Goal: Information Seeking & Learning: Learn about a topic

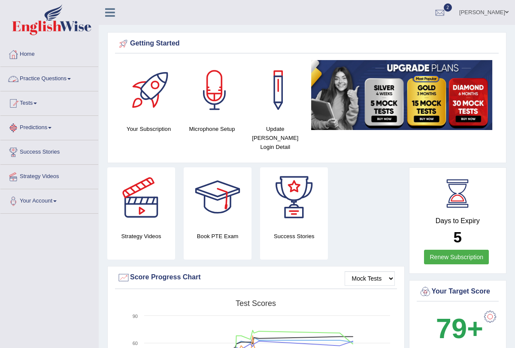
click at [72, 79] on link "Practice Questions" at bounding box center [49, 77] width 98 height 21
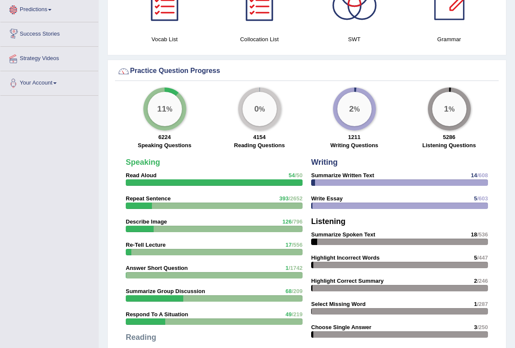
scroll to position [530, 0]
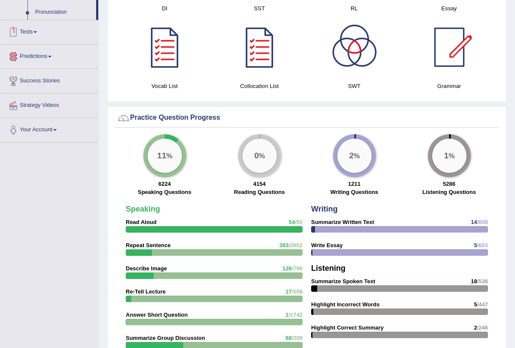
click at [36, 41] on link "Tests" at bounding box center [49, 30] width 98 height 21
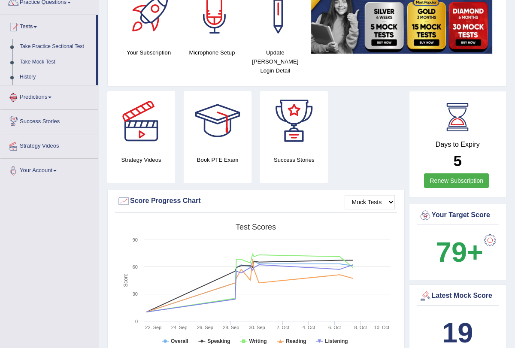
scroll to position [73, 0]
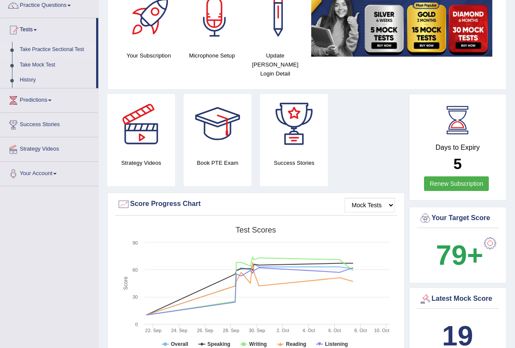
click at [63, 49] on link "Take Practice Sectional Test" at bounding box center [56, 49] width 80 height 15
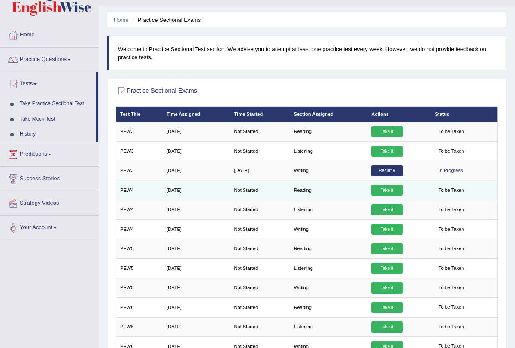
scroll to position [21, 0]
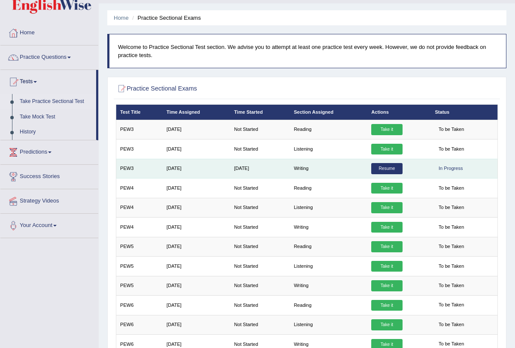
click at [396, 165] on link "Resume" at bounding box center [386, 168] width 31 height 11
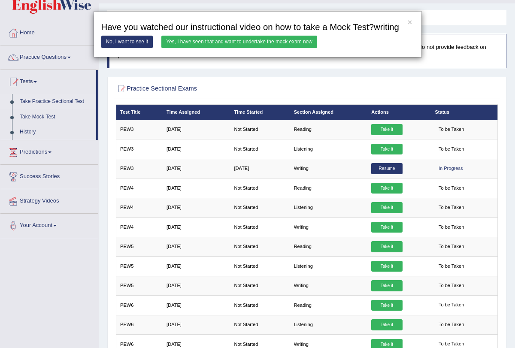
click at [277, 47] on link "Yes, I have seen that and want to undertake the mock exam now" at bounding box center [239, 42] width 156 height 12
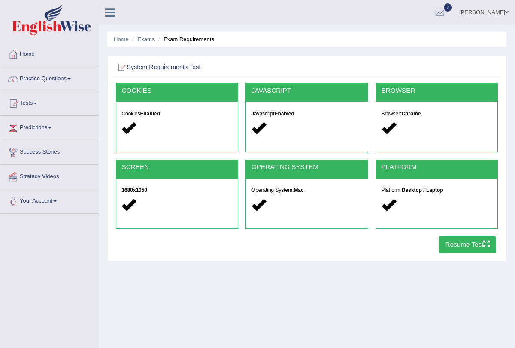
click at [477, 243] on button "Resume Test" at bounding box center [467, 244] width 57 height 17
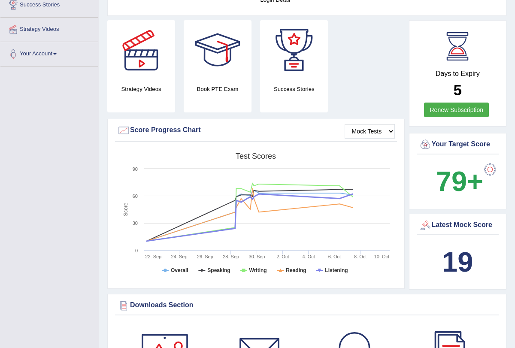
scroll to position [45, 0]
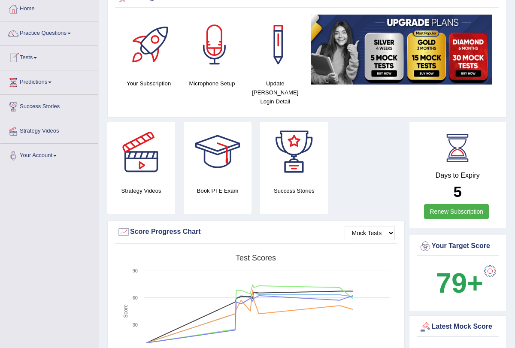
click at [38, 56] on link "Tests" at bounding box center [49, 56] width 98 height 21
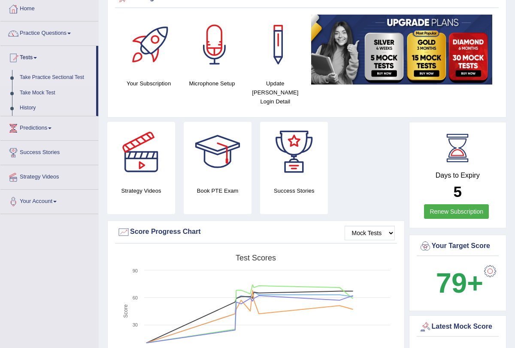
click at [51, 78] on link "Take Practice Sectional Test" at bounding box center [56, 77] width 80 height 15
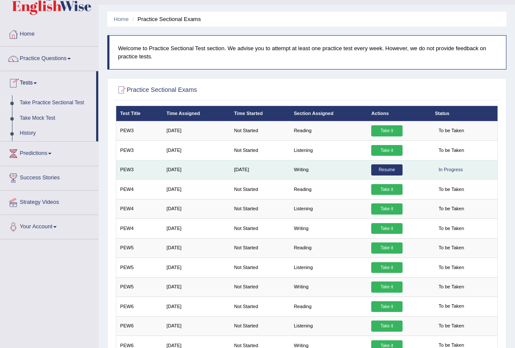
scroll to position [21, 0]
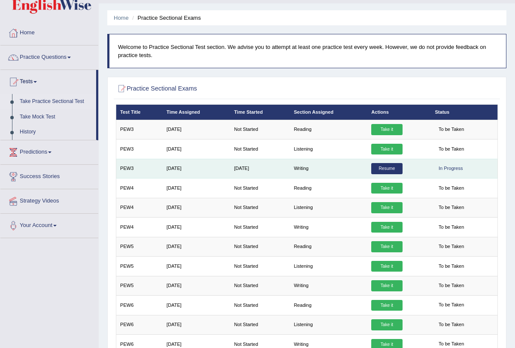
click at [385, 170] on link "Resume" at bounding box center [386, 168] width 31 height 11
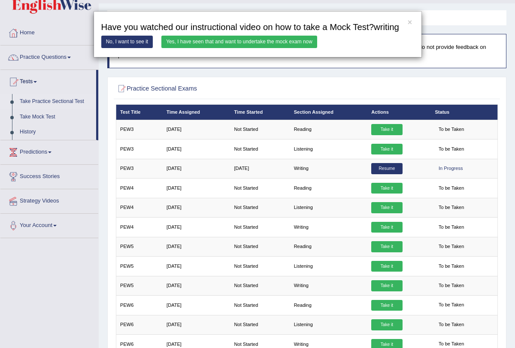
click at [268, 48] on link "Yes, I have seen that and want to undertake the mock exam now" at bounding box center [239, 42] width 156 height 12
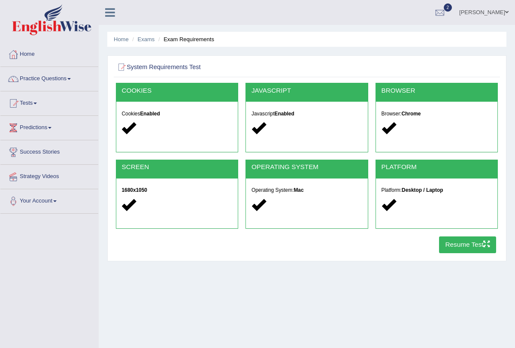
click at [458, 245] on button "Resume Test" at bounding box center [467, 244] width 57 height 17
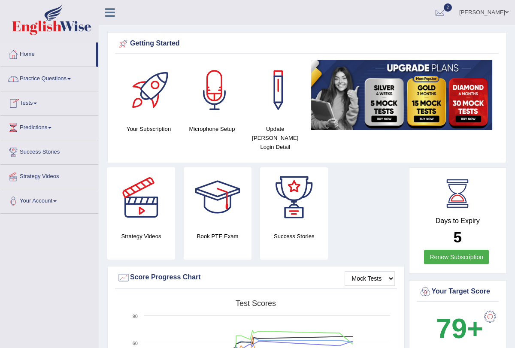
click at [74, 77] on link "Practice Questions" at bounding box center [49, 77] width 98 height 21
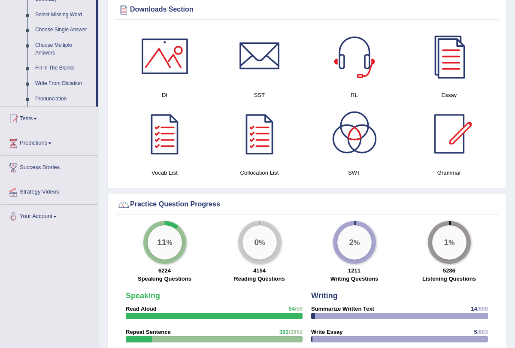
scroll to position [548, 0]
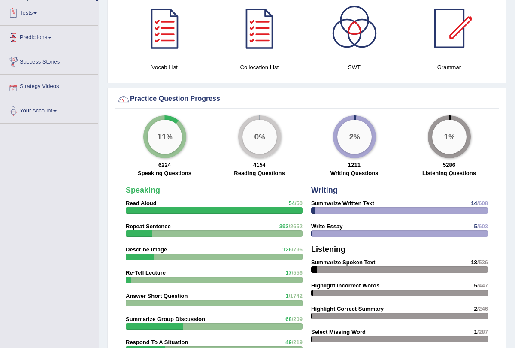
click at [39, 18] on link "Tests" at bounding box center [49, 11] width 98 height 21
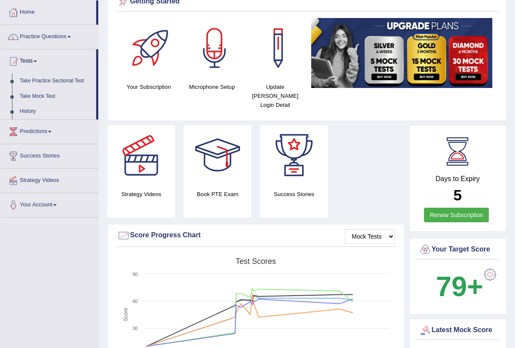
scroll to position [41, 0]
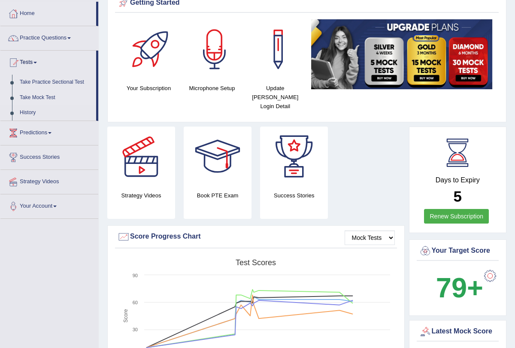
click at [45, 97] on link "Take Mock Test" at bounding box center [56, 97] width 80 height 15
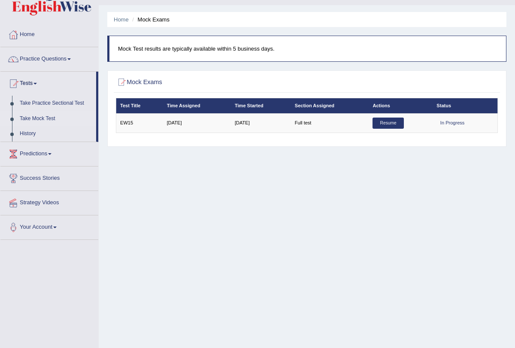
scroll to position [19, 0]
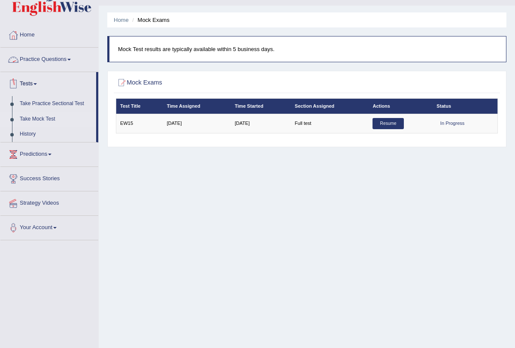
click at [37, 84] on span at bounding box center [34, 84] width 3 height 2
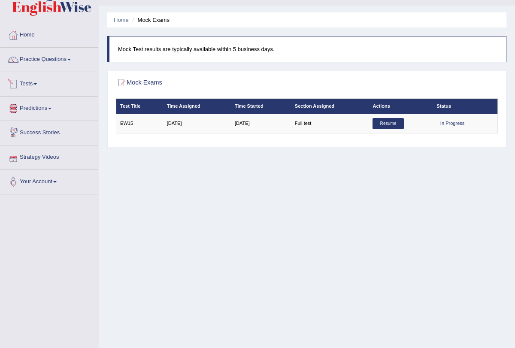
click at [37, 84] on span at bounding box center [34, 84] width 3 height 2
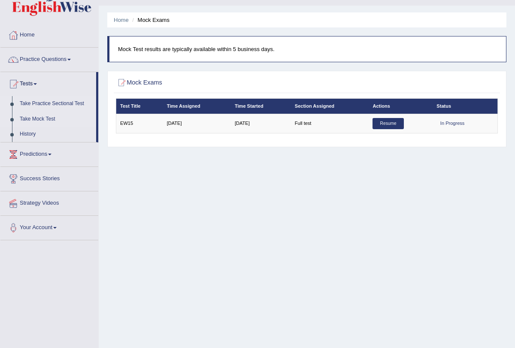
click at [54, 103] on link "Take Practice Sectional Test" at bounding box center [56, 103] width 80 height 15
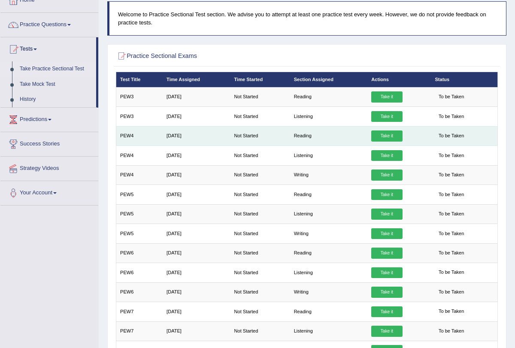
scroll to position [103, 0]
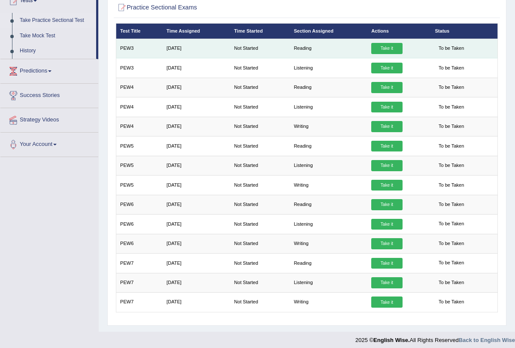
click at [385, 48] on link "Take it" at bounding box center [386, 48] width 31 height 11
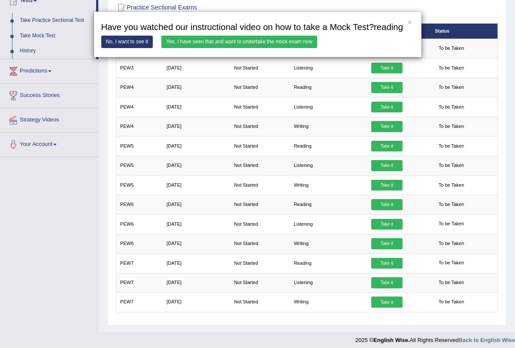
click at [275, 48] on link "Yes, I have seen that and want to undertake the mock exam now" at bounding box center [239, 42] width 156 height 12
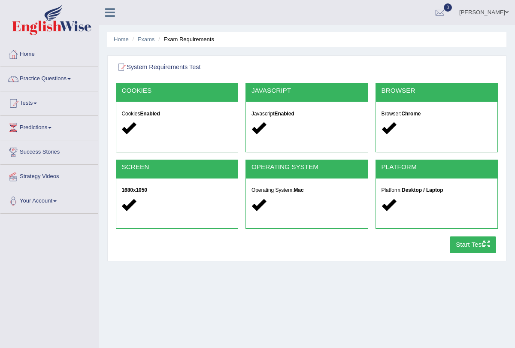
scroll to position [25, 0]
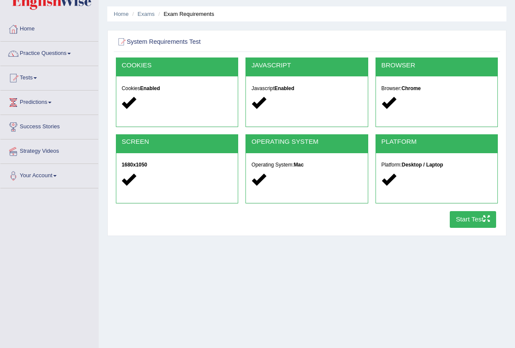
click at [477, 215] on button "Start Test" at bounding box center [473, 219] width 47 height 17
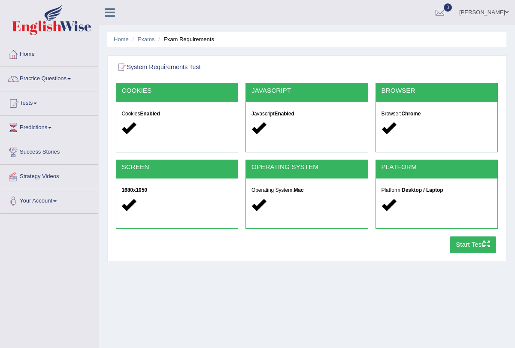
click at [32, 54] on link "Home" at bounding box center [49, 52] width 98 height 21
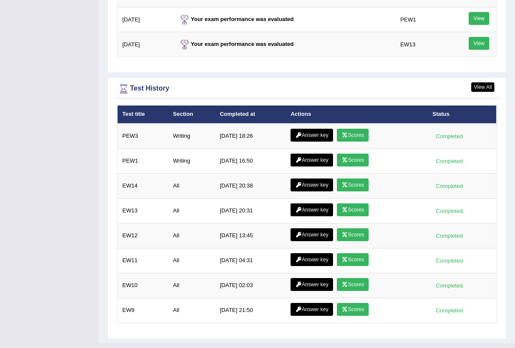
scroll to position [1135, 0]
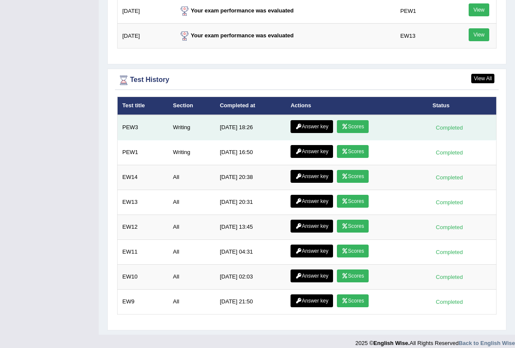
click at [343, 124] on icon at bounding box center [345, 126] width 6 height 5
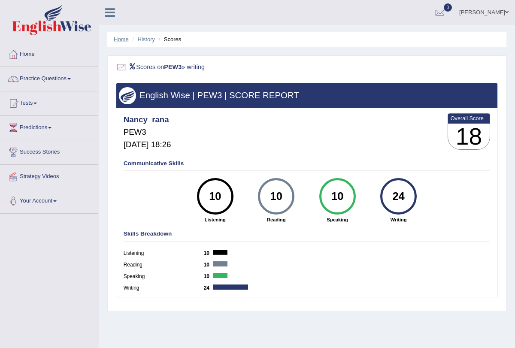
click at [121, 39] on link "Home" at bounding box center [121, 39] width 15 height 6
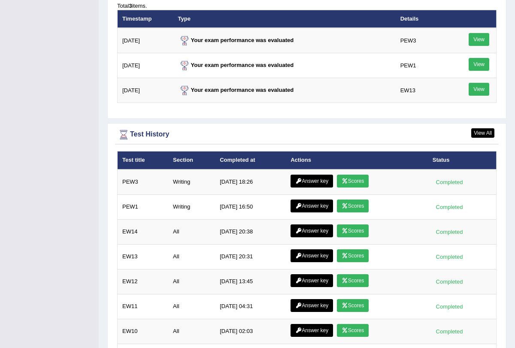
scroll to position [1135, 0]
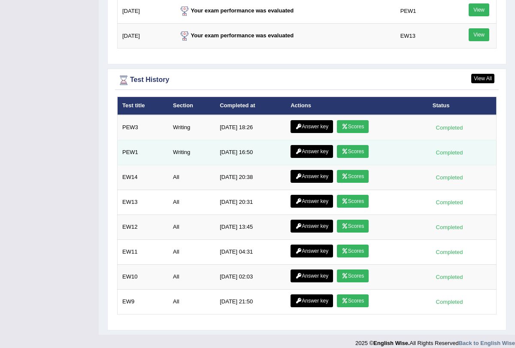
click at [357, 140] on td "Answer key Scores" at bounding box center [357, 152] width 142 height 25
click at [357, 145] on link "Scores" at bounding box center [353, 151] width 32 height 13
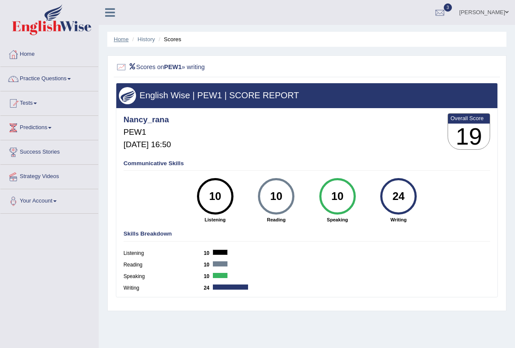
click at [117, 36] on link "Home" at bounding box center [121, 39] width 15 height 6
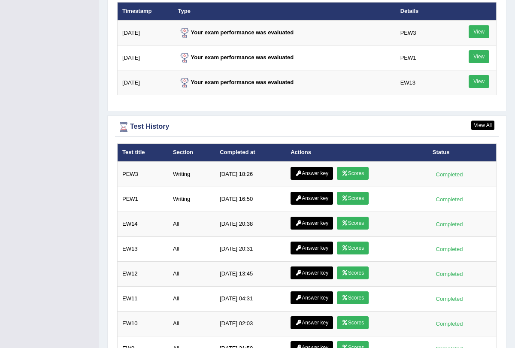
scroll to position [1090, 0]
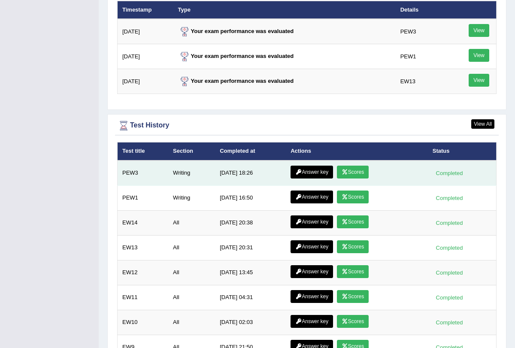
click at [357, 166] on link "Scores" at bounding box center [353, 172] width 32 height 13
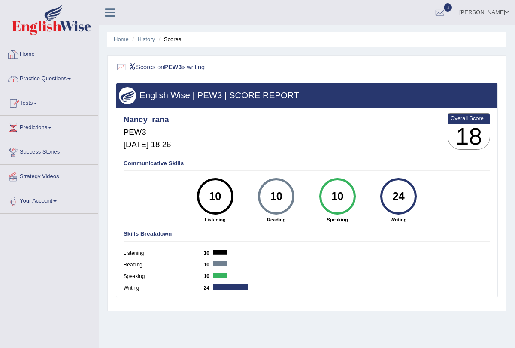
click at [71, 79] on span at bounding box center [68, 79] width 3 height 2
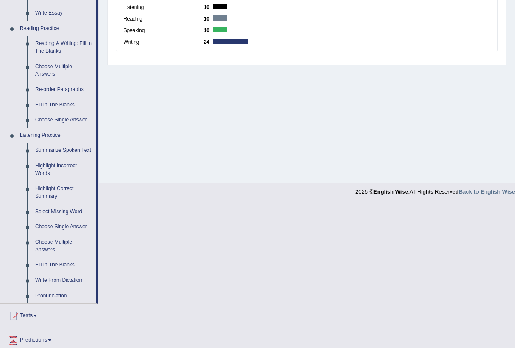
scroll to position [231, 0]
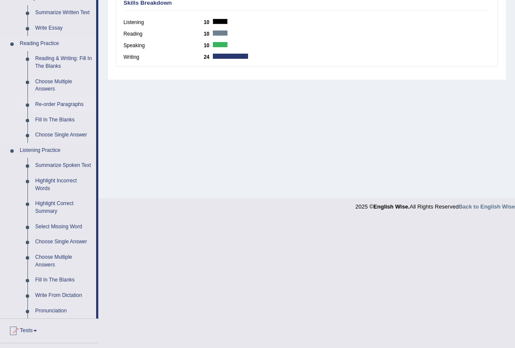
click at [72, 101] on link "Re-order Paragraphs" at bounding box center [63, 104] width 65 height 15
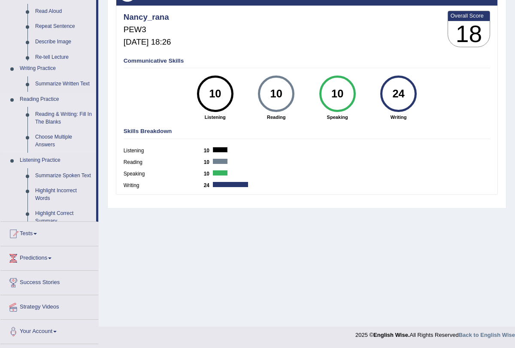
scroll to position [103, 0]
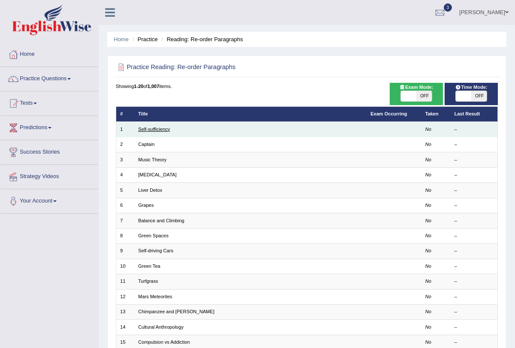
click at [154, 127] on link "Self-sufficiency" at bounding box center [154, 129] width 32 height 5
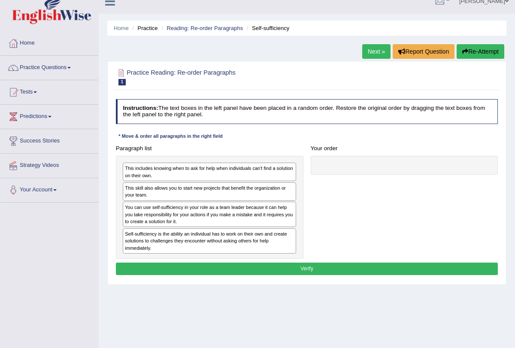
scroll to position [13, 0]
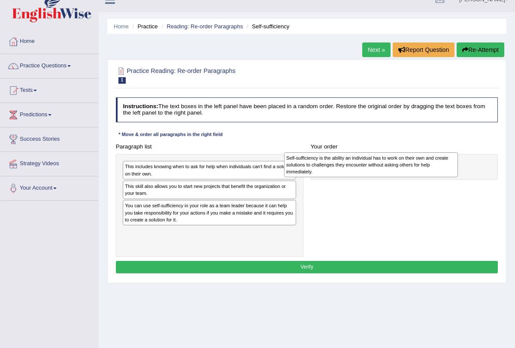
drag, startPoint x: 183, startPoint y: 239, endPoint x: 374, endPoint y: 167, distance: 204.0
click at [374, 167] on div "Self-sufficiency is the ability an individual has to work on their own and crea…" at bounding box center [371, 164] width 174 height 25
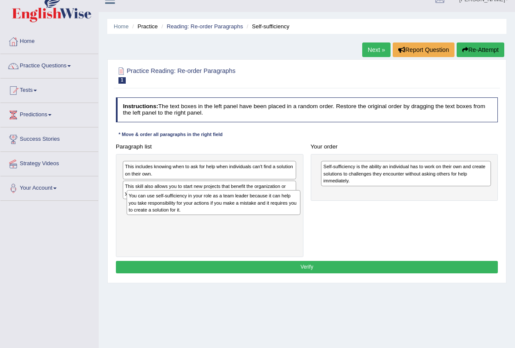
drag, startPoint x: 194, startPoint y: 218, endPoint x: 208, endPoint y: 217, distance: 14.6
click at [205, 217] on div "This includes knowing when to ask for help when individuals can't find a soluti…" at bounding box center [210, 205] width 188 height 103
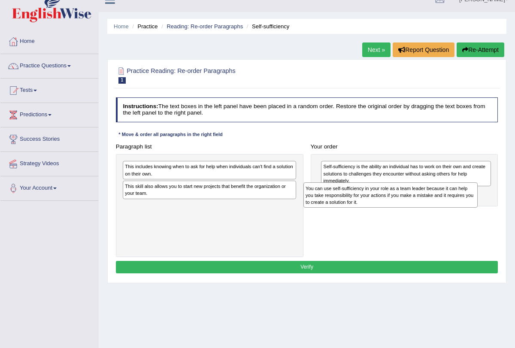
drag, startPoint x: 210, startPoint y: 213, endPoint x: 424, endPoint y: 204, distance: 214.8
click at [424, 204] on div "You can use self-sufficiency in your role as a team leader because it can help …" at bounding box center [390, 194] width 174 height 25
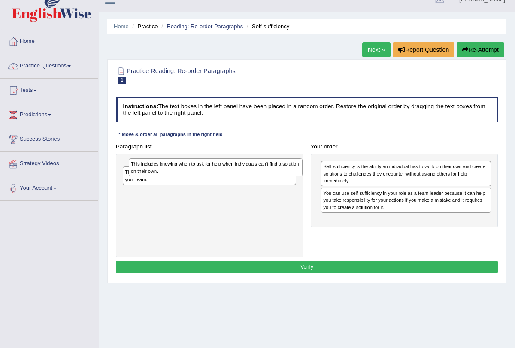
drag, startPoint x: 194, startPoint y: 172, endPoint x: 207, endPoint y: 174, distance: 12.6
click at [206, 174] on div "This includes knowing when to ask for help when individuals can't find a soluti…" at bounding box center [216, 167] width 174 height 18
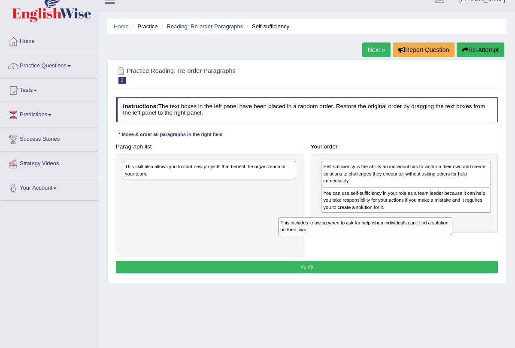
drag, startPoint x: 205, startPoint y: 171, endPoint x: 407, endPoint y: 244, distance: 214.5
click at [407, 244] on div "Paragraph list This includes knowing when to ask for help when individuals can'…" at bounding box center [307, 198] width 390 height 117
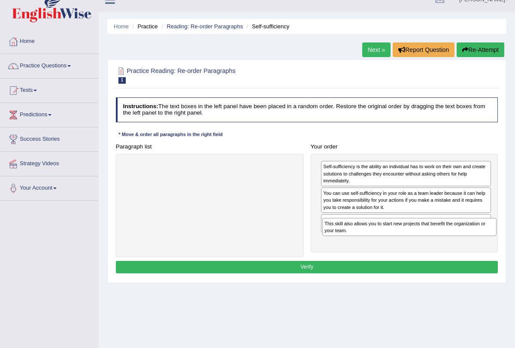
drag, startPoint x: 217, startPoint y: 170, endPoint x: 454, endPoint y: 240, distance: 247.5
click at [454, 240] on div "Paragraph list This skill also allows you to start new projects that benefit th…" at bounding box center [307, 198] width 390 height 117
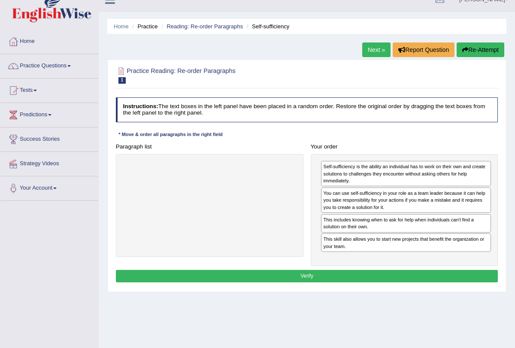
click at [329, 276] on button "Verify" at bounding box center [307, 276] width 382 height 12
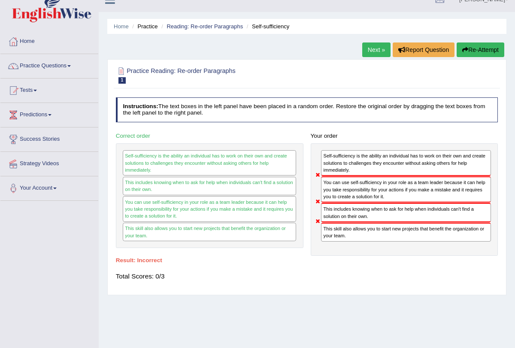
click at [329, 276] on div "Total Scores: 0/3" at bounding box center [307, 277] width 382 height 18
click at [375, 49] on link "Next »" at bounding box center [376, 49] width 28 height 15
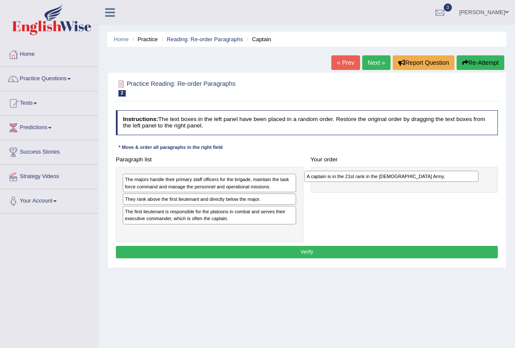
drag, startPoint x: 171, startPoint y: 201, endPoint x: 387, endPoint y: 182, distance: 216.7
click at [387, 182] on div "Paragraph list The majors handle their primary staff officers for the brigade, …" at bounding box center [307, 197] width 390 height 89
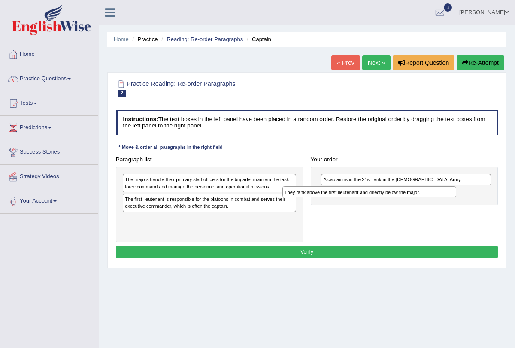
drag, startPoint x: 188, startPoint y: 200, endPoint x: 378, endPoint y: 199, distance: 189.7
click at [378, 199] on div "Paragraph list The majors handle their primary staff officers for the brigade, …" at bounding box center [307, 197] width 390 height 89
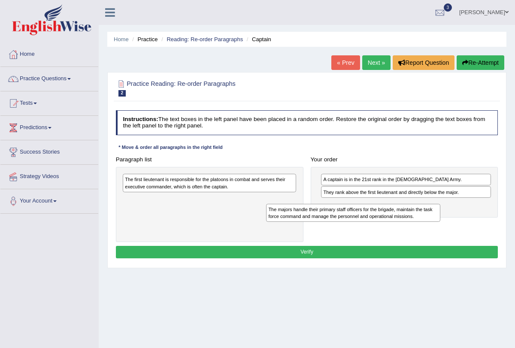
drag, startPoint x: 213, startPoint y: 186, endPoint x: 384, endPoint y: 224, distance: 175.1
click at [384, 224] on div "Paragraph list The majors handle their primary staff officers for the brigade, …" at bounding box center [307, 197] width 390 height 89
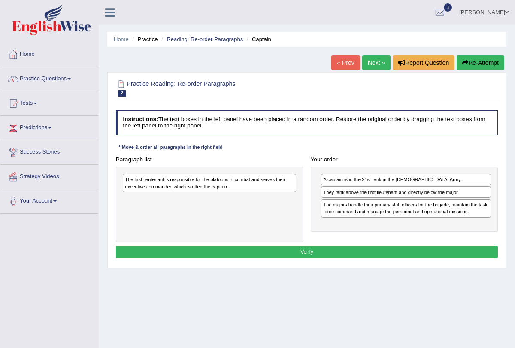
drag, startPoint x: 278, startPoint y: 186, endPoint x: 248, endPoint y: 186, distance: 30.0
click at [275, 186] on div "The first lieutenant is responsible for the platoons in combat and serves their…" at bounding box center [209, 183] width 173 height 18
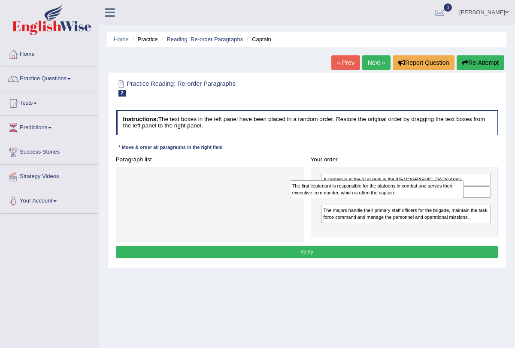
drag, startPoint x: 191, startPoint y: 186, endPoint x: 395, endPoint y: 198, distance: 203.8
click at [395, 198] on div "The first lieutenant is responsible for the platoons in combat and serves their…" at bounding box center [377, 189] width 174 height 18
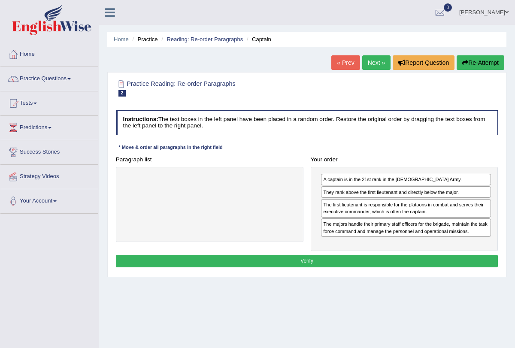
click at [343, 261] on button "Verify" at bounding box center [307, 261] width 382 height 12
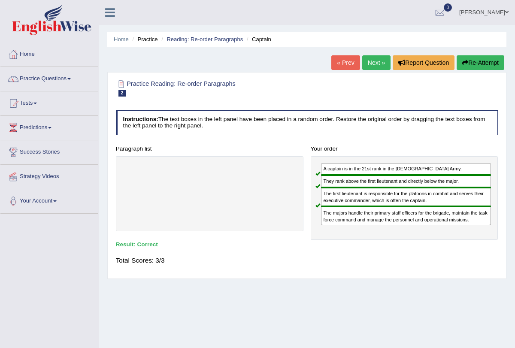
click at [369, 58] on link "Next »" at bounding box center [376, 62] width 28 height 15
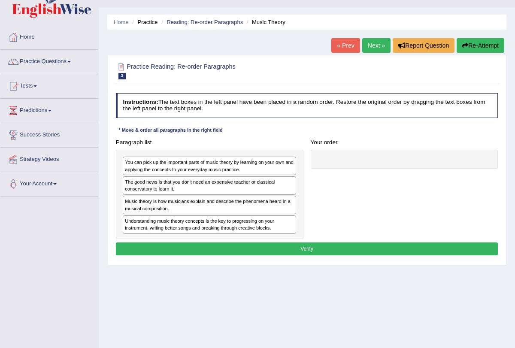
scroll to position [18, 0]
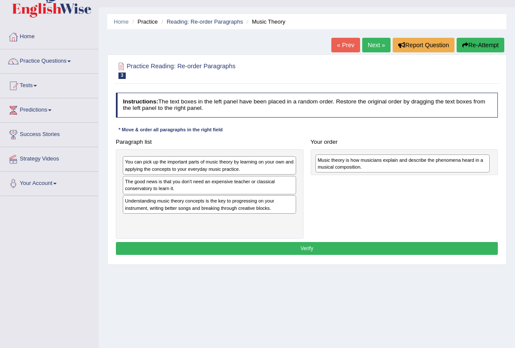
drag, startPoint x: 173, startPoint y: 207, endPoint x: 400, endPoint y: 169, distance: 230.6
click at [400, 169] on div "Music theory is how musicians explain and describe the phenomena heard in a mus…" at bounding box center [402, 164] width 174 height 18
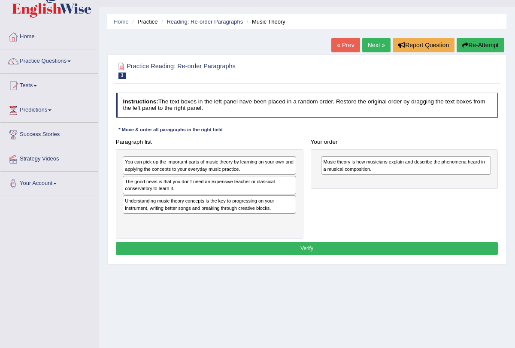
drag, startPoint x: 205, startPoint y: 173, endPoint x: 224, endPoint y: 173, distance: 18.9
click at [221, 173] on div "You can pick up the important parts of music theory by learning on your own and…" at bounding box center [210, 193] width 188 height 89
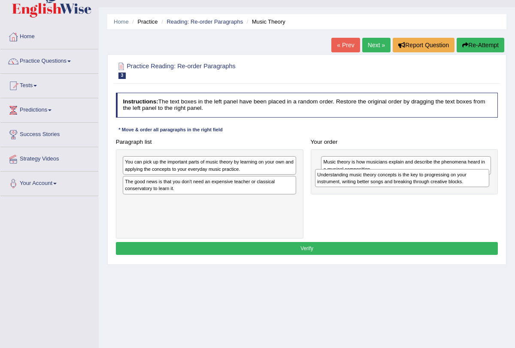
drag, startPoint x: 154, startPoint y: 207, endPoint x: 382, endPoint y: 188, distance: 229.1
click at [382, 188] on div "Paragraph list You can pick up the important parts of music theory by learning …" at bounding box center [307, 187] width 390 height 103
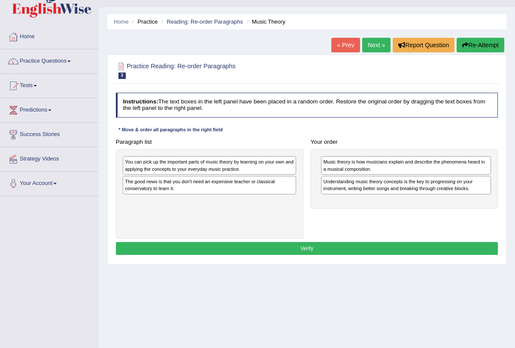
drag, startPoint x: 214, startPoint y: 162, endPoint x: 244, endPoint y: 164, distance: 29.7
click at [228, 164] on div "You can pick up the important parts of music theory by learning on your own and…" at bounding box center [209, 165] width 173 height 18
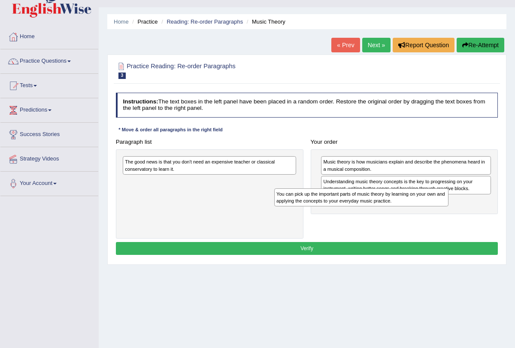
drag, startPoint x: 199, startPoint y: 161, endPoint x: 382, endPoint y: 203, distance: 188.1
click at [382, 203] on div "You can pick up the important parts of music theory by learning on your own and…" at bounding box center [361, 197] width 174 height 18
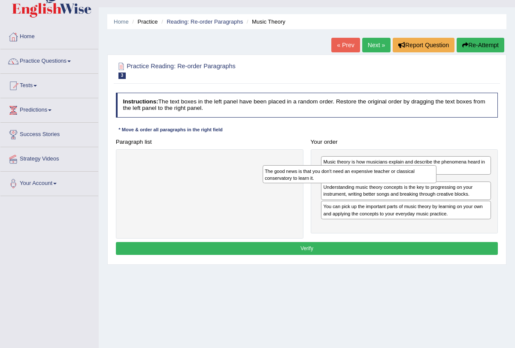
drag, startPoint x: 255, startPoint y: 164, endPoint x: 443, endPoint y: 186, distance: 189.2
click at [437, 183] on div "The good news is that you don't need an expensive teacher or classical conserva…" at bounding box center [350, 174] width 174 height 18
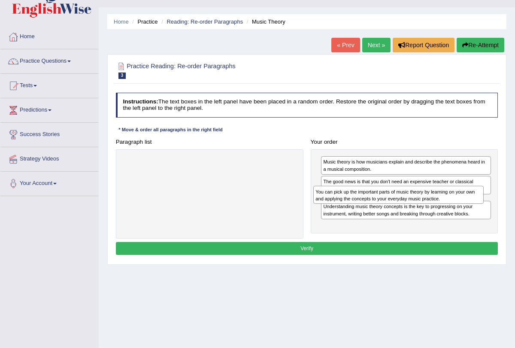
drag, startPoint x: 393, startPoint y: 221, endPoint x: 387, endPoint y: 203, distance: 19.5
click at [387, 203] on div "You can pick up the important parts of music theory by learning on your own and…" at bounding box center [398, 195] width 170 height 18
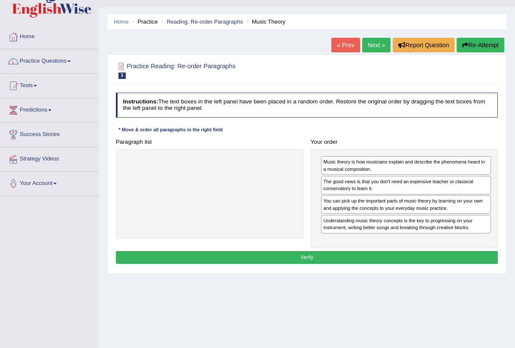
click at [326, 254] on button "Verify" at bounding box center [307, 257] width 382 height 12
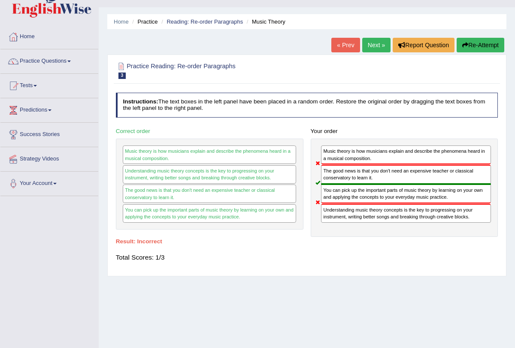
scroll to position [0, 0]
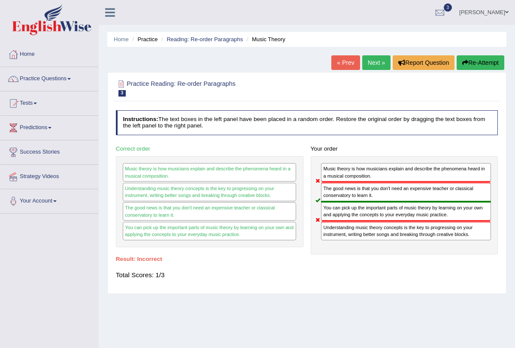
click at [378, 57] on link "Next »" at bounding box center [376, 62] width 28 height 15
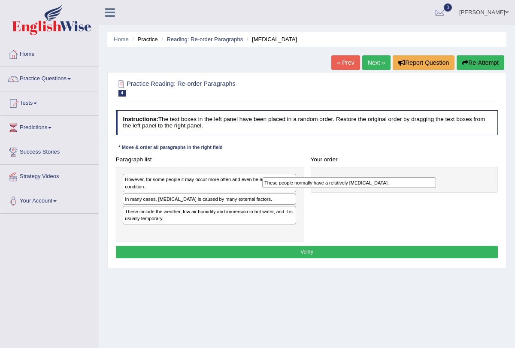
drag, startPoint x: 164, startPoint y: 210, endPoint x: 330, endPoint y: 187, distance: 167.7
click at [330, 187] on div "These people normally have a relatively [MEDICAL_DATA]." at bounding box center [349, 182] width 174 height 11
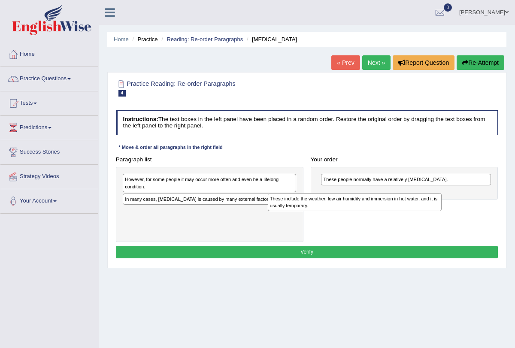
drag, startPoint x: 142, startPoint y: 217, endPoint x: 315, endPoint y: 212, distance: 172.6
click at [315, 212] on div "Paragraph list However, for some people it may occur more often and even be a l…" at bounding box center [307, 197] width 390 height 89
drag, startPoint x: 145, startPoint y: 216, endPoint x: 361, endPoint y: 211, distance: 215.1
click at [361, 211] on div "Paragraph list However, for some people it may occur more often and even be a l…" at bounding box center [307, 197] width 390 height 89
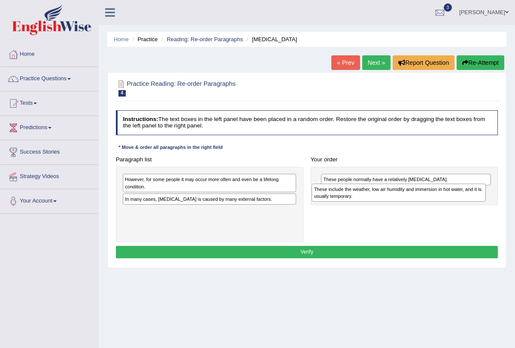
drag, startPoint x: 156, startPoint y: 215, endPoint x: 381, endPoint y: 200, distance: 225.0
click at [381, 200] on div "These include the weather, low air humidity and immersion in hot water, and it …" at bounding box center [399, 193] width 174 height 18
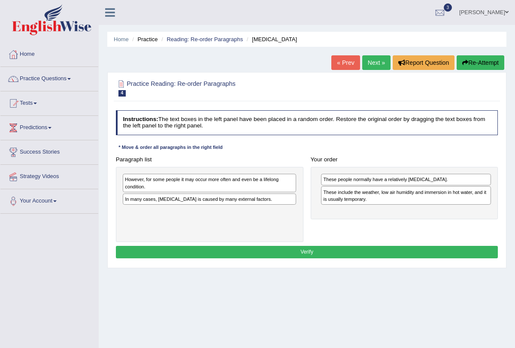
click at [196, 200] on div "However, for some people it may occur more often and even be a lifelong conditi…" at bounding box center [210, 205] width 188 height 76
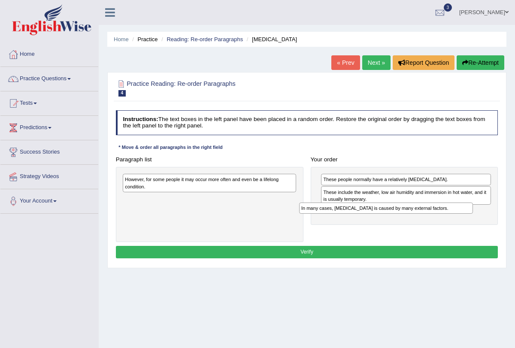
drag, startPoint x: 163, startPoint y: 202, endPoint x: 372, endPoint y: 220, distance: 210.2
click at [372, 220] on div "Paragraph list However, for some people it may occur more often and even be a l…" at bounding box center [307, 197] width 390 height 89
click at [240, 187] on div "However, for some people it may occur more often and even be a lifelong conditi…" at bounding box center [209, 183] width 173 height 18
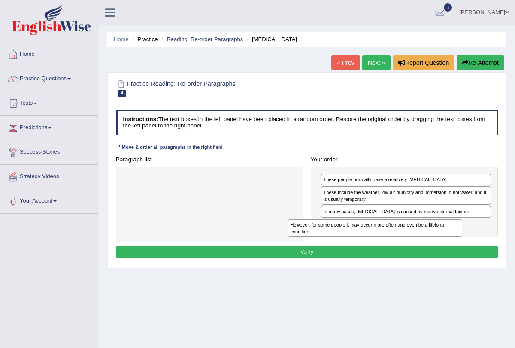
drag, startPoint x: 224, startPoint y: 182, endPoint x: 423, endPoint y: 238, distance: 206.8
click at [423, 238] on div "Paragraph list However, for some people it may occur more often and even be a l…" at bounding box center [307, 197] width 390 height 89
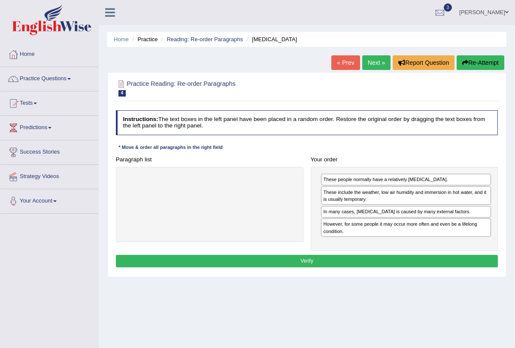
click at [324, 264] on button "Verify" at bounding box center [307, 261] width 382 height 12
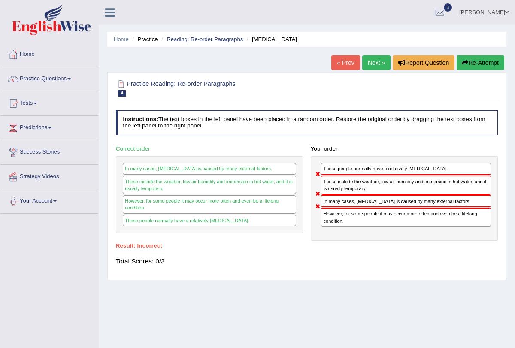
click at [372, 58] on link "Next »" at bounding box center [376, 62] width 28 height 15
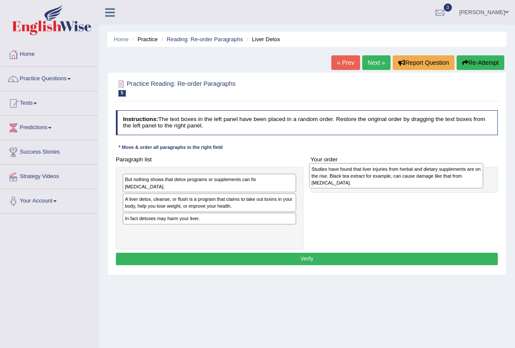
drag, startPoint x: 177, startPoint y: 219, endPoint x: 398, endPoint y: 179, distance: 225.0
click at [398, 179] on div "Studies have found that liver injuries from herbal and dietary supplements are …" at bounding box center [396, 175] width 174 height 25
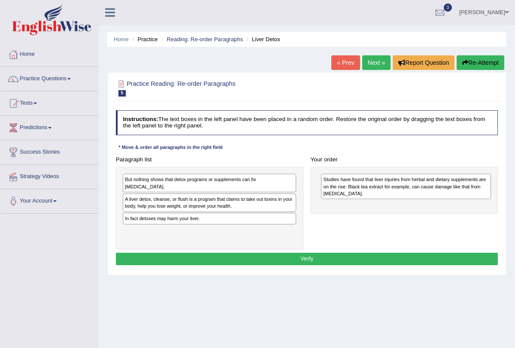
drag, startPoint x: 225, startPoint y: 197, endPoint x: 244, endPoint y: 197, distance: 18.9
click at [226, 197] on div "A liver detox, cleanse, or flush is a program that claims to take out toxins in…" at bounding box center [209, 203] width 173 height 18
drag, startPoint x: 188, startPoint y: 212, endPoint x: 345, endPoint y: 214, distance: 157.5
click at [345, 214] on div "Paragraph list But nothing shows that detox programs or supplements can fix liv…" at bounding box center [307, 201] width 390 height 96
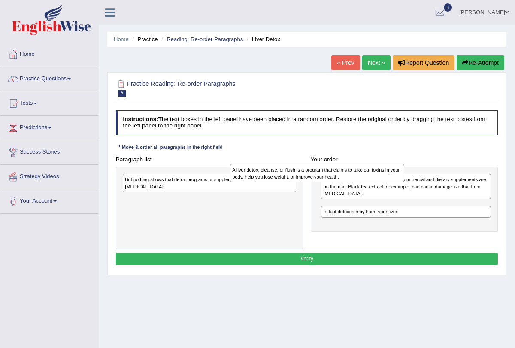
drag, startPoint x: 242, startPoint y: 200, endPoint x: 370, endPoint y: 181, distance: 129.8
click at [370, 181] on div "A liver detox, cleanse, or flush is a program that claims to take out toxins in…" at bounding box center [317, 173] width 174 height 18
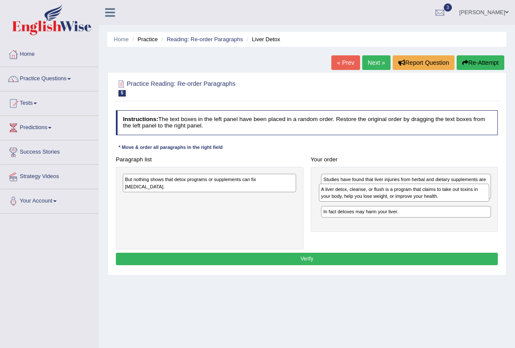
drag, startPoint x: 346, startPoint y: 211, endPoint x: 347, endPoint y: 195, distance: 15.5
click at [347, 198] on div "A liver detox, cleanse, or flush is a program that claims to take out toxins in…" at bounding box center [404, 193] width 170 height 18
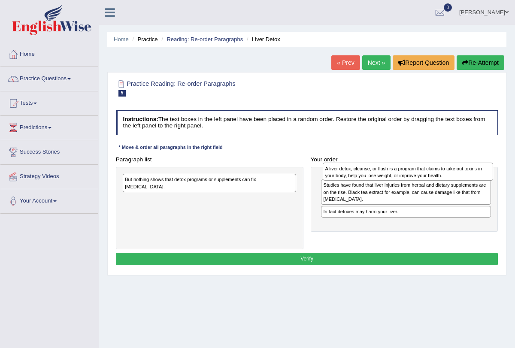
drag, startPoint x: 336, startPoint y: 215, endPoint x: 341, endPoint y: 179, distance: 35.9
click at [341, 179] on div "A liver detox, cleanse, or flush is a program that claims to take out toxins in…" at bounding box center [408, 172] width 170 height 18
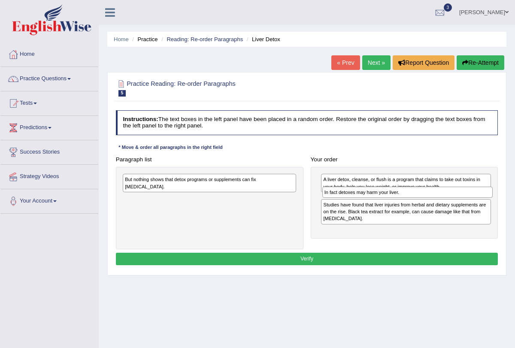
drag, startPoint x: 341, startPoint y: 227, endPoint x: 345, endPoint y: 201, distance: 26.5
click at [345, 201] on div "A liver detox, cleanse, or flush is a program that claims to take out toxins in…" at bounding box center [405, 203] width 188 height 72
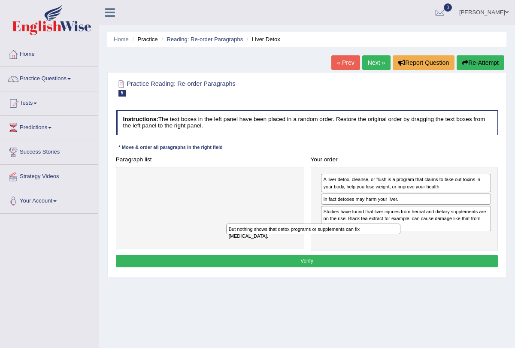
drag, startPoint x: 267, startPoint y: 179, endPoint x: 396, endPoint y: 243, distance: 144.7
click at [396, 243] on div "Paragraph list But nothing shows that detox programs or supplements can fix liv…" at bounding box center [307, 202] width 390 height 98
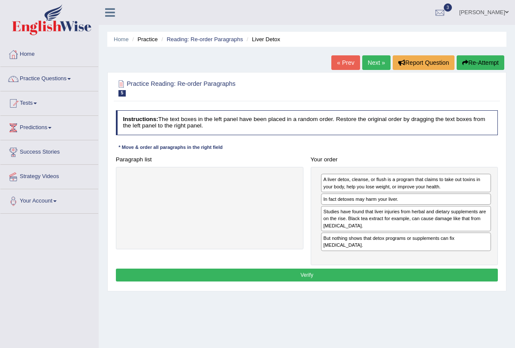
click at [313, 269] on button "Verify" at bounding box center [307, 275] width 382 height 12
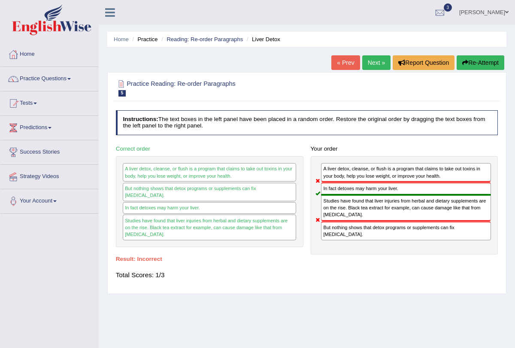
click at [364, 61] on link "Next »" at bounding box center [376, 62] width 28 height 15
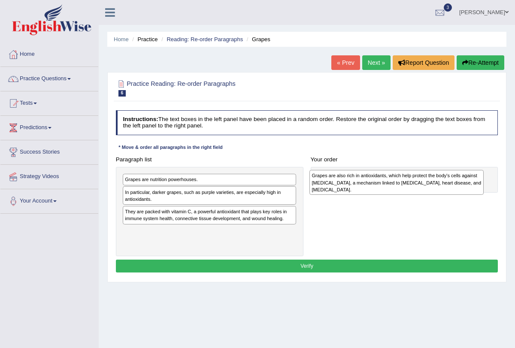
drag, startPoint x: 207, startPoint y: 233, endPoint x: 429, endPoint y: 182, distance: 227.7
click at [429, 182] on div "Grapes are also rich in antioxidants, which help protect the body's cells again…" at bounding box center [396, 182] width 174 height 25
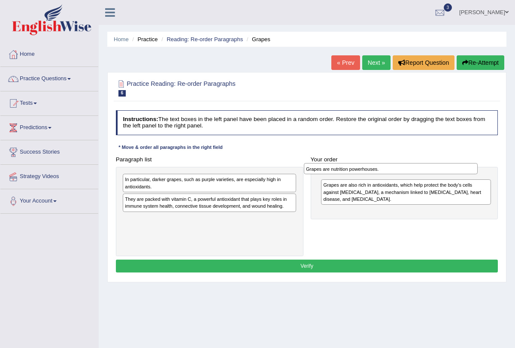
drag, startPoint x: 213, startPoint y: 182, endPoint x: 428, endPoint y: 173, distance: 215.2
click at [428, 173] on div "Grapes are nutrition powerhouses." at bounding box center [391, 168] width 174 height 11
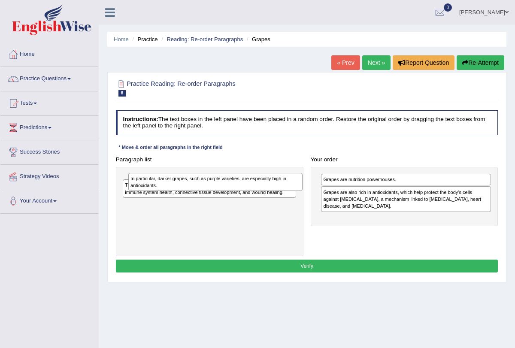
drag, startPoint x: 192, startPoint y: 188, endPoint x: 206, endPoint y: 193, distance: 14.5
click at [205, 193] on div "In particular, darker grapes, such as purple varieties, are especially high in …" at bounding box center [210, 211] width 188 height 89
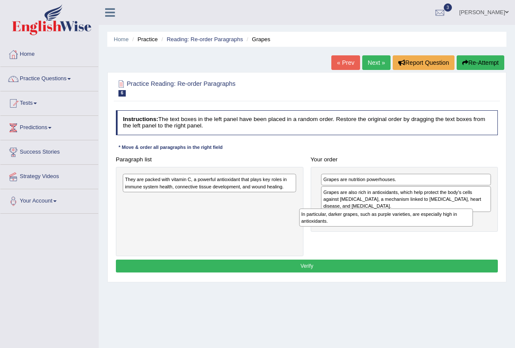
drag, startPoint x: 182, startPoint y: 182, endPoint x: 392, endPoint y: 227, distance: 214.1
click at [392, 227] on div "Paragraph list In particular, darker grapes, such as purple varieties, are espe…" at bounding box center [307, 204] width 390 height 103
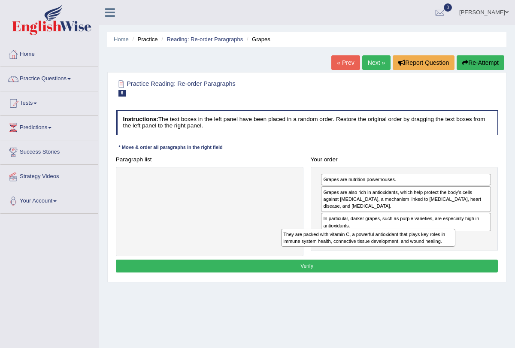
drag, startPoint x: 196, startPoint y: 178, endPoint x: 396, endPoint y: 243, distance: 210.5
click at [396, 243] on div "They are packed with vitamin C, a powerful antioxidant that plays key roles in …" at bounding box center [368, 238] width 174 height 18
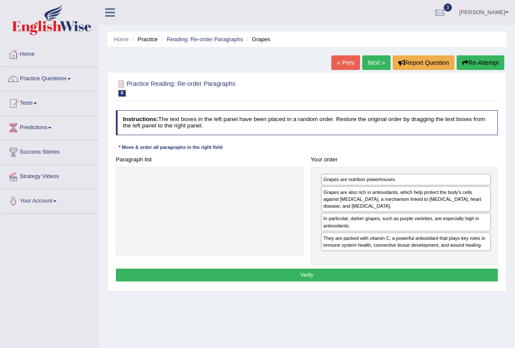
click at [330, 270] on button "Verify" at bounding box center [307, 275] width 382 height 12
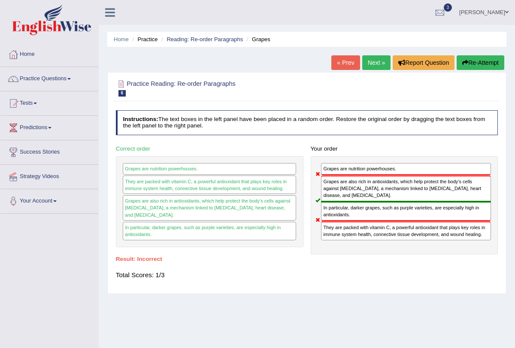
click at [375, 60] on link "Next »" at bounding box center [376, 62] width 28 height 15
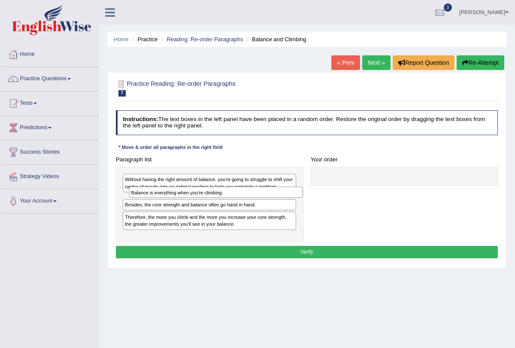
drag, startPoint x: 188, startPoint y: 200, endPoint x: 197, endPoint y: 200, distance: 9.4
click at [197, 200] on div "Without having the right amount of balance, you're going to struggle to shift y…" at bounding box center [210, 205] width 188 height 76
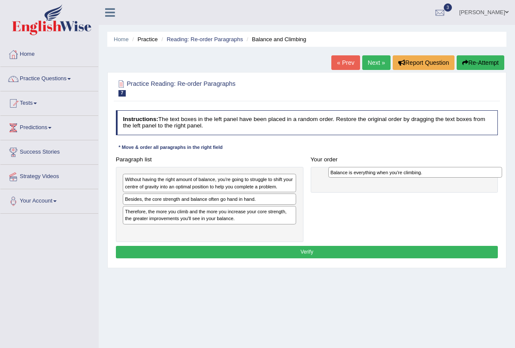
drag, startPoint x: 170, startPoint y: 200, endPoint x: 414, endPoint y: 176, distance: 244.9
click at [414, 176] on div "Balance is everything when you're climbing." at bounding box center [415, 172] width 174 height 11
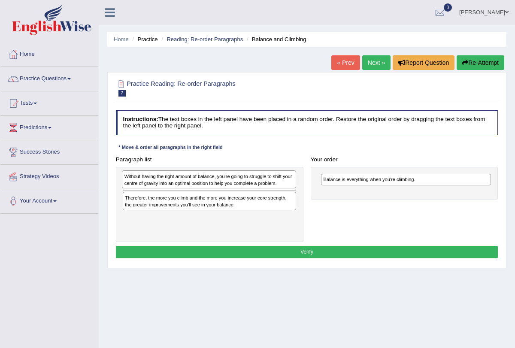
drag, startPoint x: 227, startPoint y: 185, endPoint x: 248, endPoint y: 186, distance: 20.2
click at [231, 186] on div "Without having the right amount of balance, you're going to struggle to shift y…" at bounding box center [209, 179] width 174 height 18
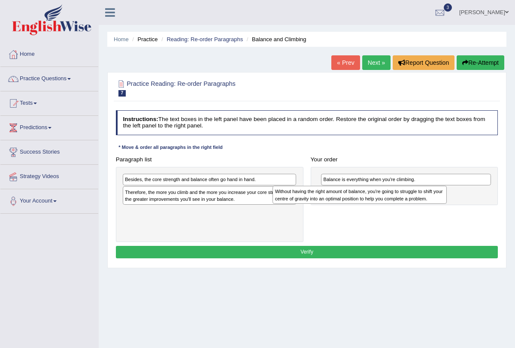
drag, startPoint x: 224, startPoint y: 186, endPoint x: 404, endPoint y: 204, distance: 180.3
click at [404, 204] on div "Paragraph list Without having the right amount of balance, you're going to stru…" at bounding box center [307, 197] width 390 height 89
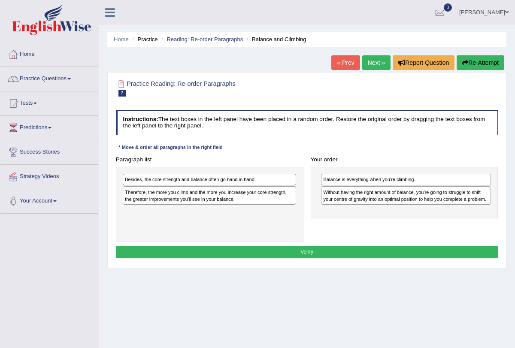
drag, startPoint x: 246, startPoint y: 182, endPoint x: 262, endPoint y: 182, distance: 16.3
click at [262, 182] on div "Besides, the core strength and balance often go hand in hand. Therefore, the mo…" at bounding box center [210, 205] width 188 height 76
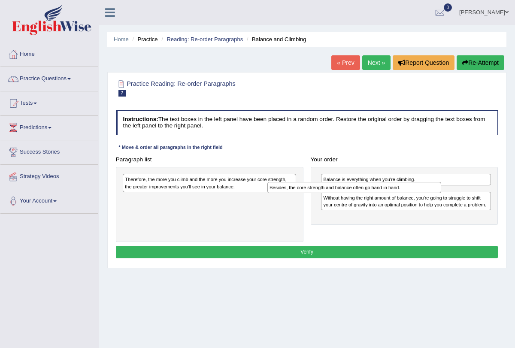
drag, startPoint x: 207, startPoint y: 181, endPoint x: 379, endPoint y: 194, distance: 172.6
click at [379, 194] on div "Paragraph list Besides, the core strength and balance often go hand in hand. Th…" at bounding box center [307, 197] width 390 height 89
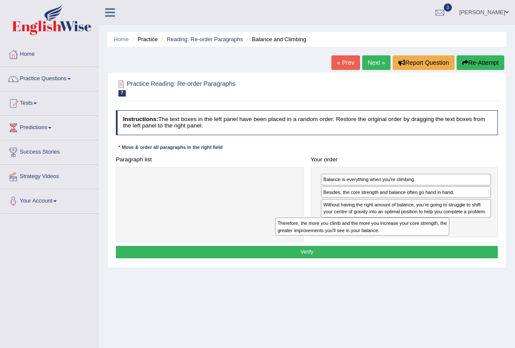
drag, startPoint x: 243, startPoint y: 186, endPoint x: 424, endPoint y: 241, distance: 189.7
click at [424, 241] on div "Paragraph list Therefore, the more you climb and the more you increase your cor…" at bounding box center [307, 197] width 390 height 89
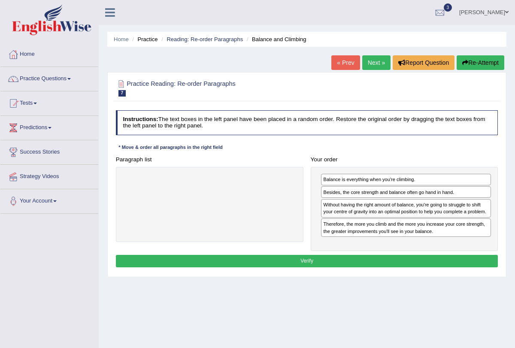
click at [341, 261] on button "Verify" at bounding box center [307, 261] width 382 height 12
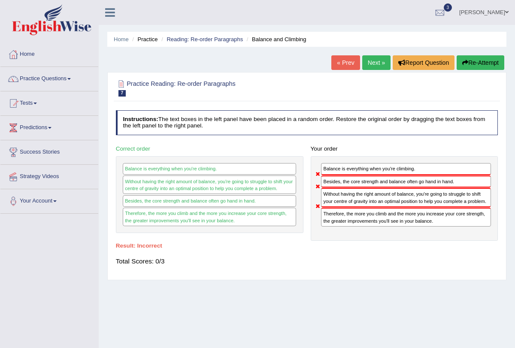
click at [375, 58] on link "Next »" at bounding box center [376, 62] width 28 height 15
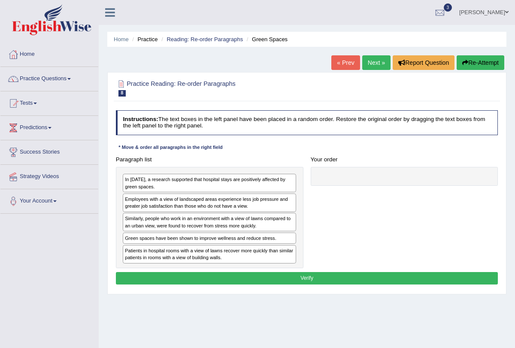
click at [356, 227] on div "Paragraph list In [DATE], a research supported that hospital stays are positive…" at bounding box center [307, 210] width 390 height 115
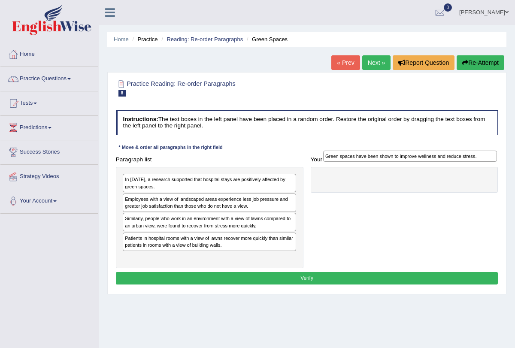
drag, startPoint x: 174, startPoint y: 238, endPoint x: 406, endPoint y: 164, distance: 243.5
click at [409, 162] on div "Green spaces have been shown to improve wellness and reduce stress." at bounding box center [410, 156] width 174 height 11
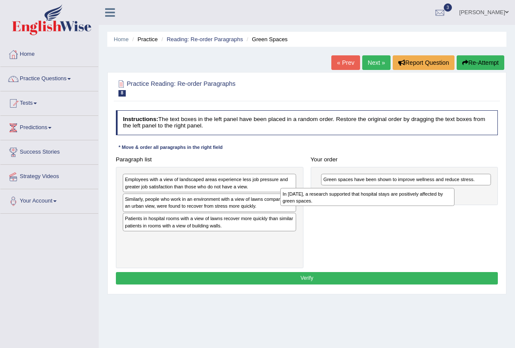
drag, startPoint x: 190, startPoint y: 188, endPoint x: 384, endPoint y: 208, distance: 194.6
click at [384, 208] on div "Paragraph list In 2002, a research supported that hospital stays are positively…" at bounding box center [307, 210] width 390 height 115
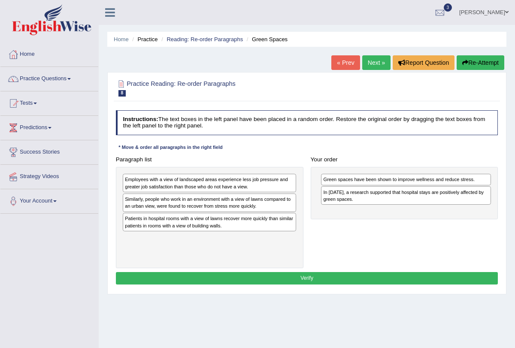
click at [201, 188] on div "Employees with a view of landscaped areas experience less job pressure and grea…" at bounding box center [209, 183] width 173 height 18
click at [216, 187] on div "Employees with a view of landscaped areas experience less job pressure and grea…" at bounding box center [209, 183] width 173 height 18
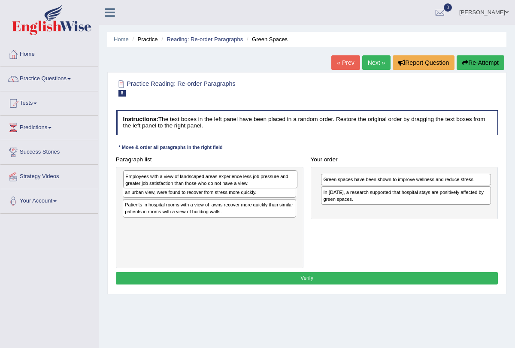
drag, startPoint x: 188, startPoint y: 184, endPoint x: 205, endPoint y: 184, distance: 16.7
click at [201, 184] on div "Employees with a view of landscaped areas experience less job pressure and grea…" at bounding box center [210, 179] width 174 height 18
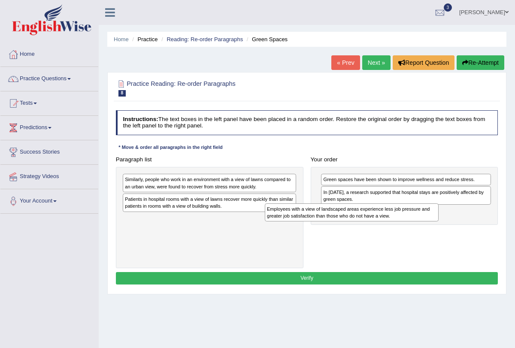
drag, startPoint x: 198, startPoint y: 182, endPoint x: 371, endPoint y: 219, distance: 177.0
click at [371, 219] on div "Employees with a view of landscaped areas experience less job pressure and grea…" at bounding box center [352, 212] width 174 height 18
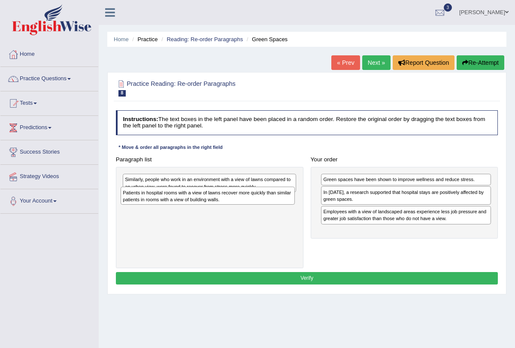
click at [249, 204] on div "Patients in hospital rooms with a view of lawns recover more quickly than simil…" at bounding box center [208, 196] width 174 height 18
drag, startPoint x: 194, startPoint y: 204, endPoint x: 203, endPoint y: 204, distance: 9.0
click at [200, 204] on div "Patients in hospital rooms with a view of lawns recover more quickly than simil…" at bounding box center [209, 203] width 173 height 18
drag, startPoint x: 185, startPoint y: 205, endPoint x: 230, endPoint y: 205, distance: 45.1
click at [187, 205] on div "Similarly, people who work in an environment with a view of lawns compared to a…" at bounding box center [210, 217] width 188 height 101
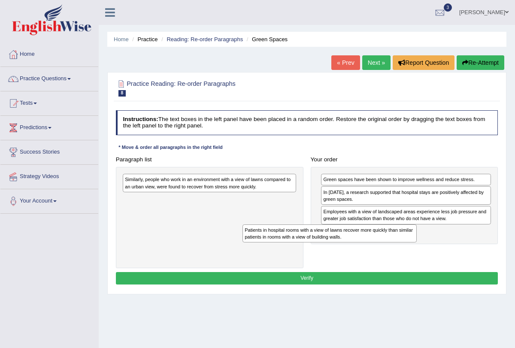
drag, startPoint x: 241, startPoint y: 198, endPoint x: 426, endPoint y: 232, distance: 188.6
click at [417, 232] on div "Patients in hospital rooms with a view of lawns recover more quickly than simil…" at bounding box center [329, 233] width 174 height 18
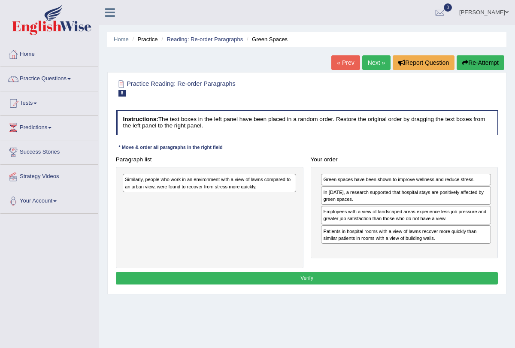
click at [260, 182] on div "Similarly, people who work in an environment with a view of lawns compared to a…" at bounding box center [209, 183] width 173 height 18
drag, startPoint x: 238, startPoint y: 185, endPoint x: 267, endPoint y: 188, distance: 29.9
click at [238, 185] on div "Similarly, people who work in an environment with a view of lawns compared to a…" at bounding box center [209, 183] width 173 height 18
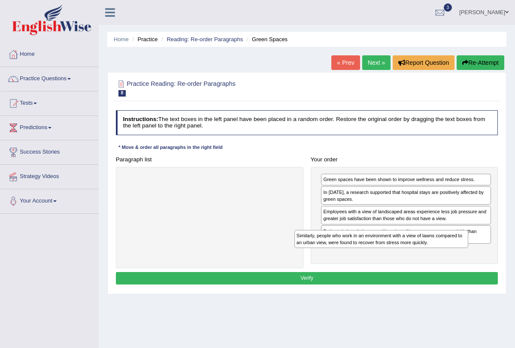
drag, startPoint x: 206, startPoint y: 185, endPoint x: 411, endPoint y: 258, distance: 217.3
click at [411, 256] on div "Paragraph list Similarly, people who work in an environment with a view of lawn…" at bounding box center [307, 210] width 390 height 115
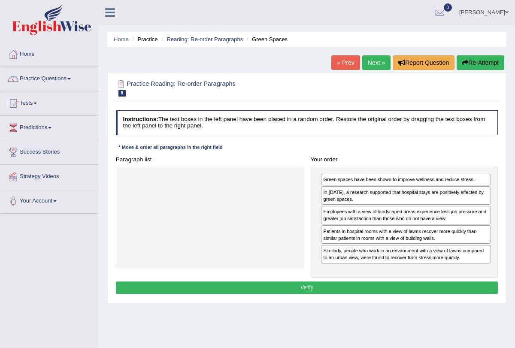
click at [313, 288] on button "Verify" at bounding box center [307, 288] width 382 height 12
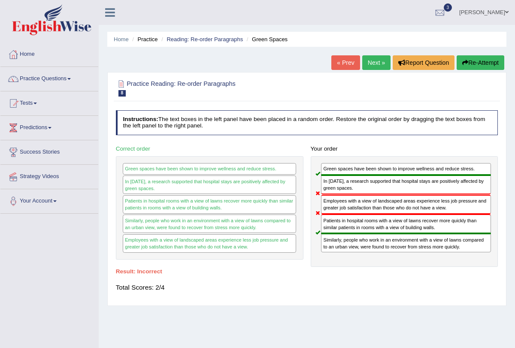
click at [368, 64] on link "Next »" at bounding box center [376, 62] width 28 height 15
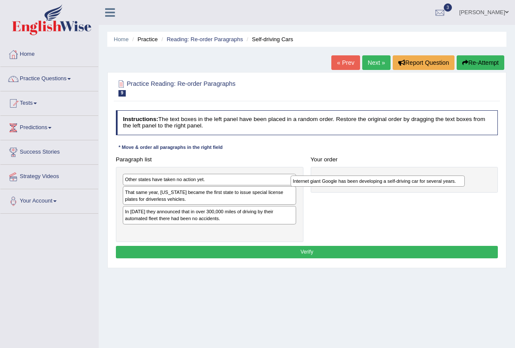
drag, startPoint x: 212, startPoint y: 212, endPoint x: 411, endPoint y: 186, distance: 200.0
click at [411, 186] on div "Paragraph list Other states have taken no action yet. That same year, [US_STATE…" at bounding box center [307, 197] width 390 height 89
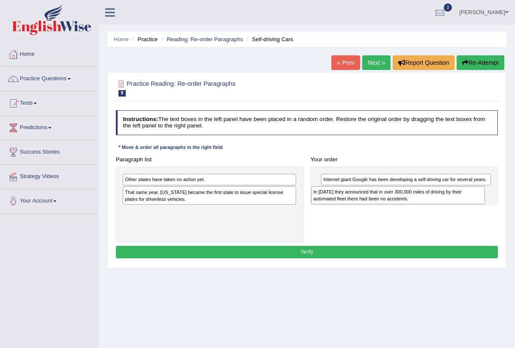
drag, startPoint x: 199, startPoint y: 217, endPoint x: 423, endPoint y: 203, distance: 224.0
click at [423, 203] on div "Paragraph list Other states have taken no action yet. That same year, [US_STATE…" at bounding box center [307, 197] width 390 height 89
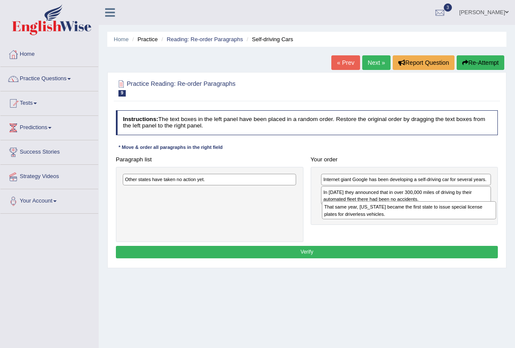
drag, startPoint x: 182, startPoint y: 190, endPoint x: 418, endPoint y: 213, distance: 237.2
click at [418, 213] on div "That same year, [US_STATE] became the first state to issue special license plat…" at bounding box center [409, 210] width 174 height 18
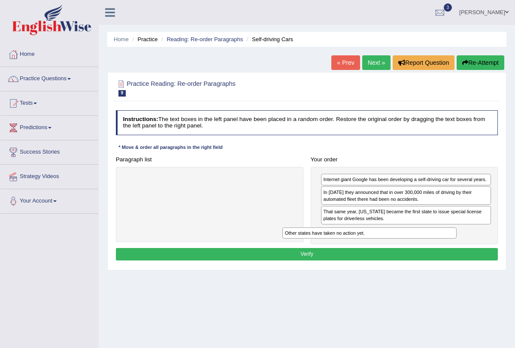
drag, startPoint x: 197, startPoint y: 178, endPoint x: 412, endPoint y: 246, distance: 224.6
click at [394, 246] on div "Instructions: The text boxes in the left panel have been placed in a random ord…" at bounding box center [307, 187] width 386 height 160
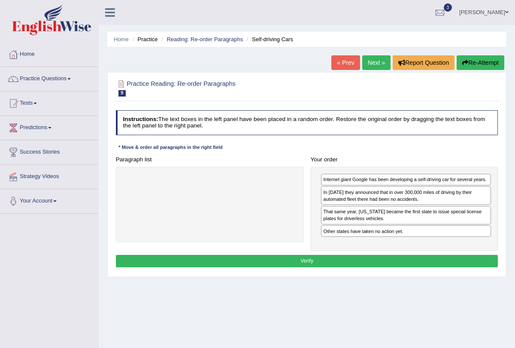
click at [369, 251] on div "Instructions: The text boxes in the left panel have been placed in a random ord…" at bounding box center [307, 190] width 386 height 167
click at [339, 258] on button "Verify" at bounding box center [307, 261] width 382 height 12
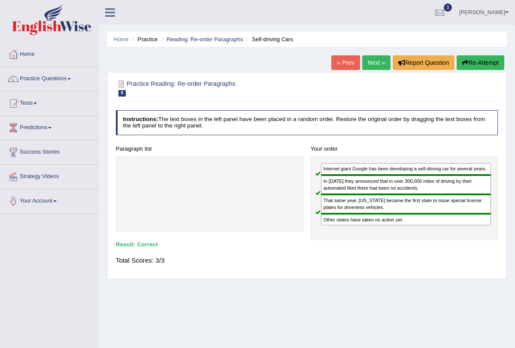
scroll to position [11, 0]
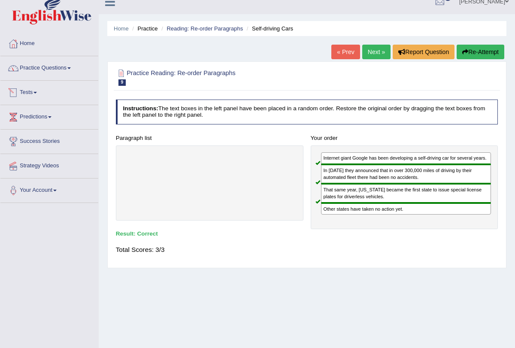
click at [37, 92] on span at bounding box center [34, 93] width 3 height 2
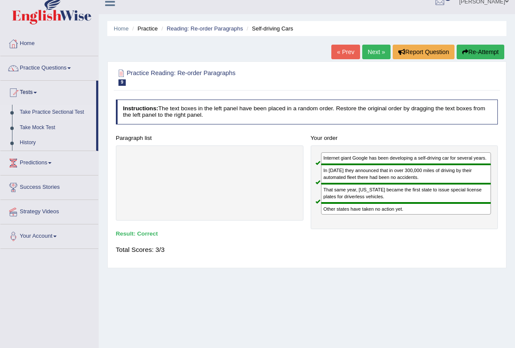
click at [67, 112] on link "Take Practice Sectional Test" at bounding box center [56, 112] width 80 height 15
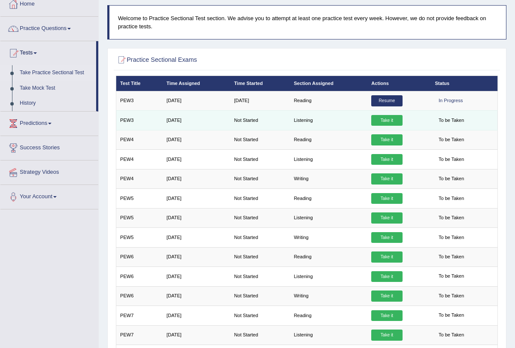
scroll to position [48, 0]
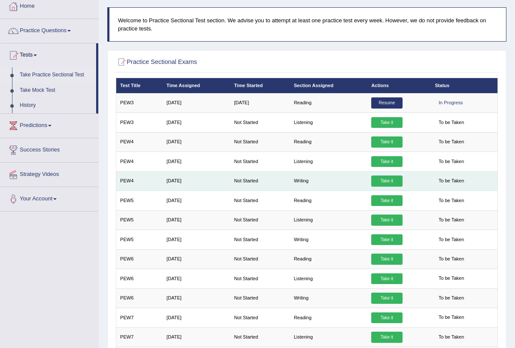
click at [390, 177] on link "Take it" at bounding box center [386, 181] width 31 height 11
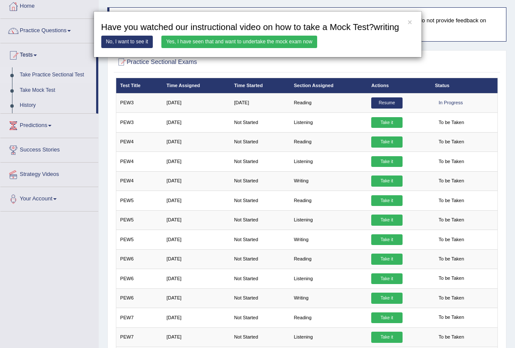
click at [260, 48] on link "Yes, I have seen that and want to undertake the mock exam now" at bounding box center [239, 42] width 156 height 12
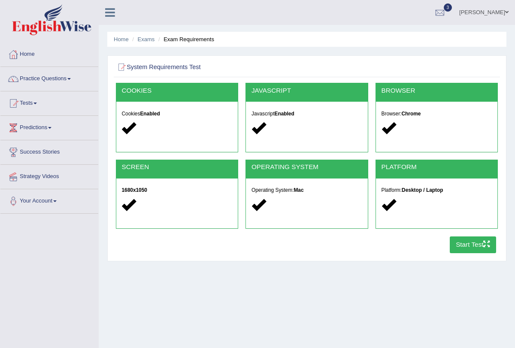
scroll to position [17, 0]
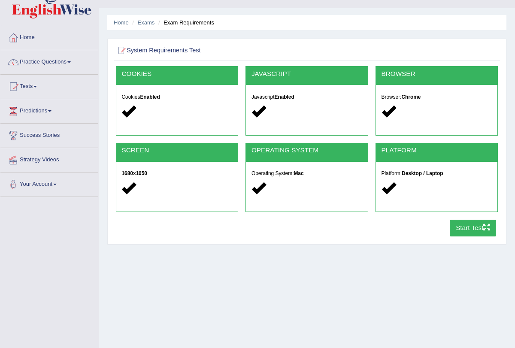
click at [461, 227] on button "Start Test" at bounding box center [473, 228] width 47 height 17
